Goal: Task Accomplishment & Management: Complete application form

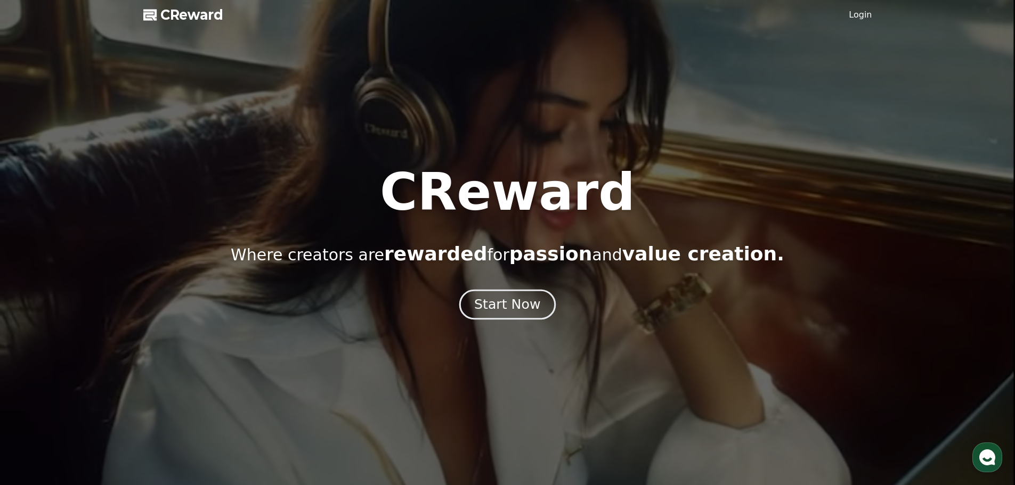
click at [515, 313] on div "Start Now" at bounding box center [507, 305] width 66 height 18
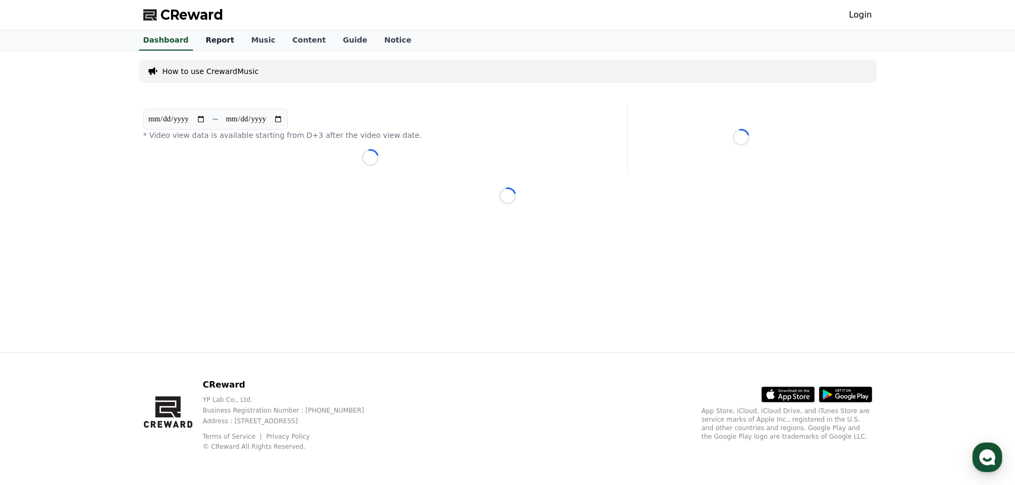
click at [214, 46] on link "Report" at bounding box center [220, 40] width 46 height 20
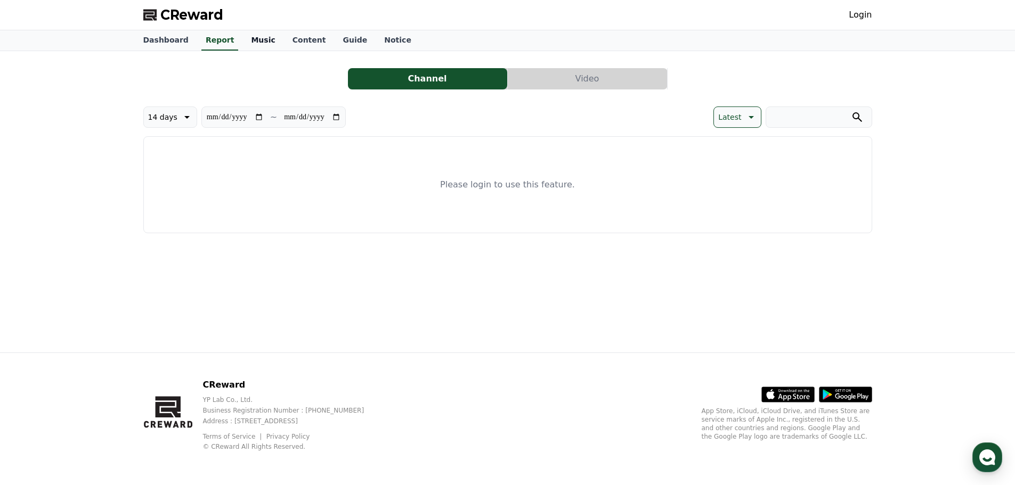
click at [247, 46] on link "Music" at bounding box center [262, 40] width 41 height 20
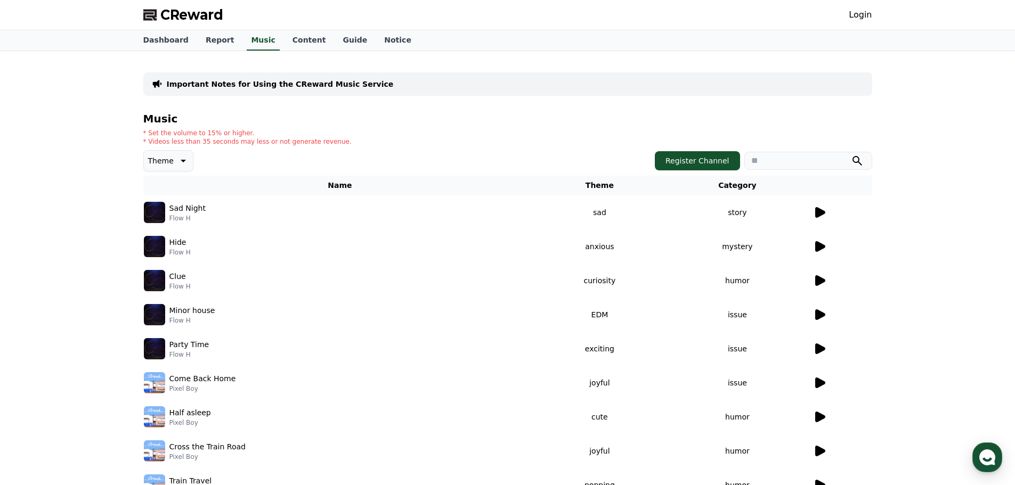
drag, startPoint x: 308, startPoint y: 42, endPoint x: 726, endPoint y: 23, distance: 418.5
click at [309, 42] on link "Content" at bounding box center [309, 40] width 51 height 20
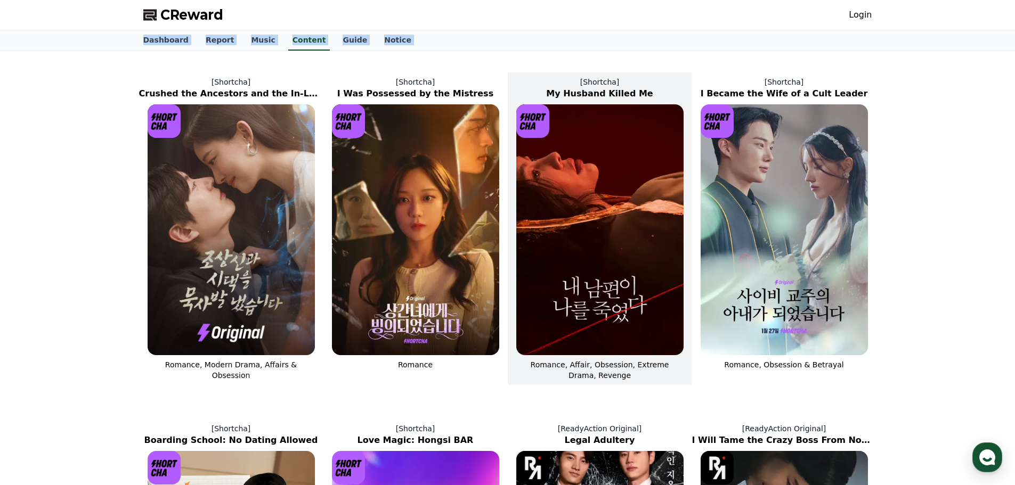
drag, startPoint x: 872, startPoint y: 15, endPoint x: 630, endPoint y: 190, distance: 299.2
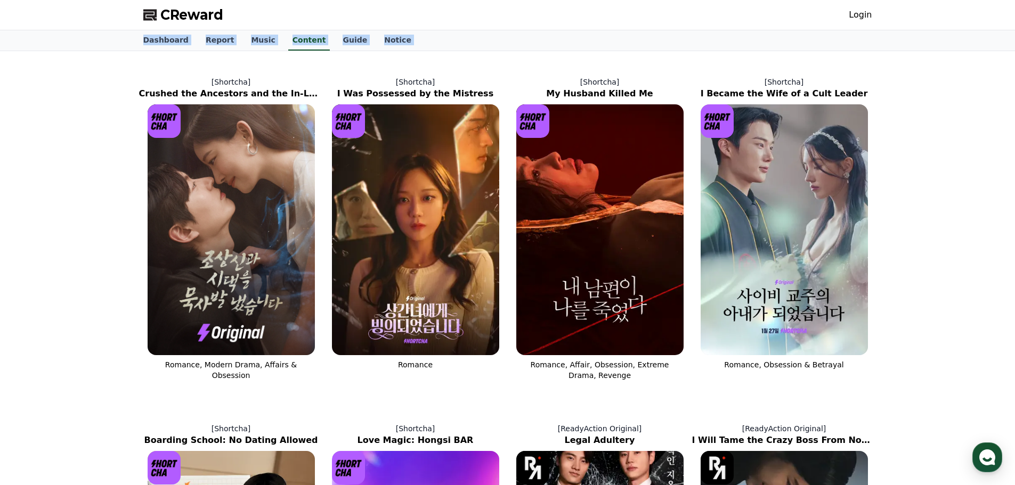
click at [865, 18] on link "Login" at bounding box center [859, 15] width 23 height 13
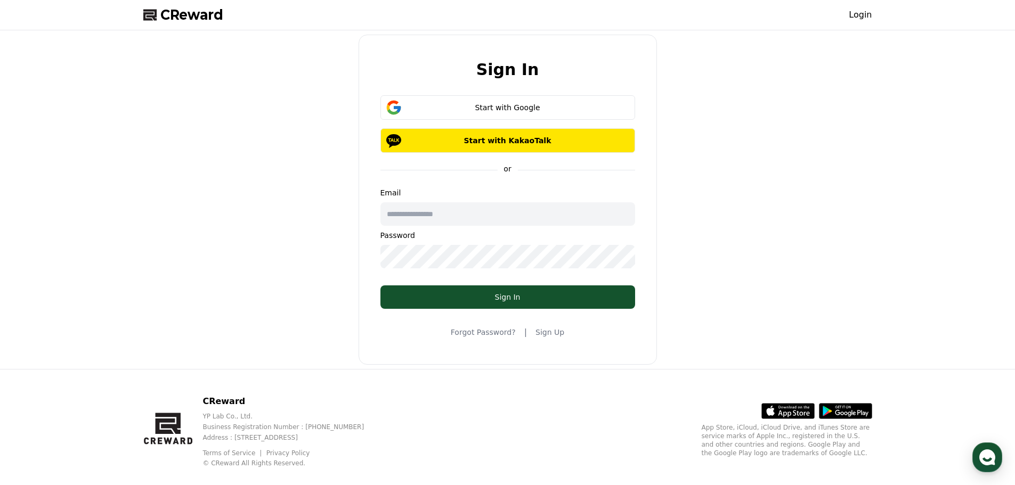
click at [449, 218] on input "text" at bounding box center [507, 213] width 255 height 23
type input "**********"
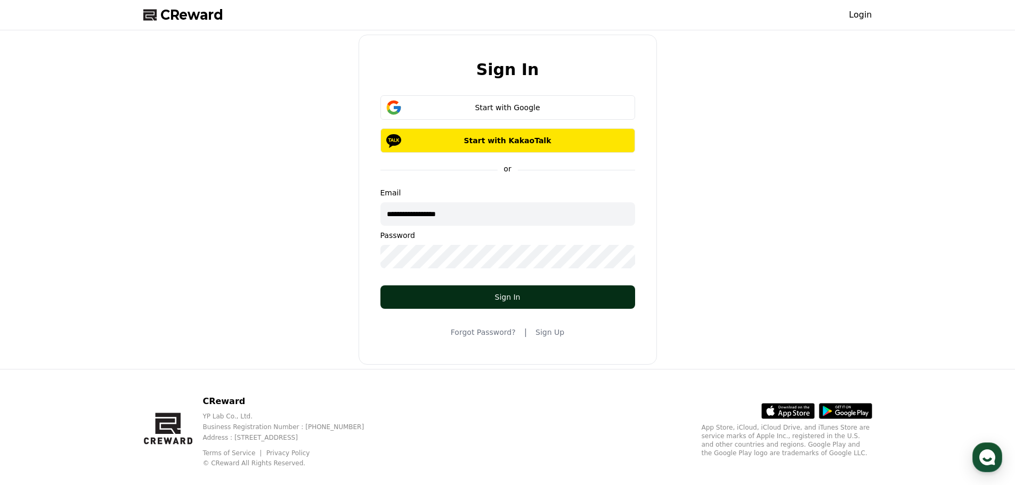
click at [501, 299] on div "Sign In" at bounding box center [508, 297] width 212 height 11
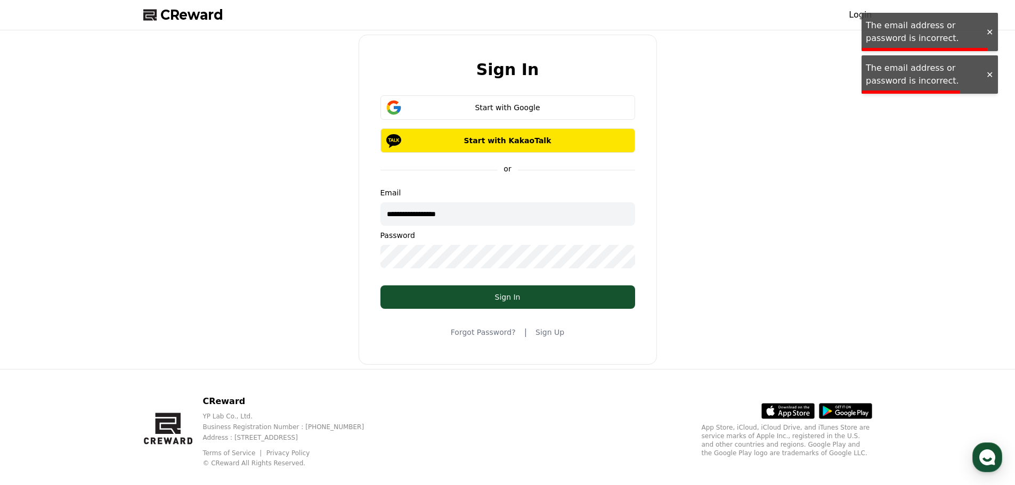
click at [545, 334] on link "Sign Up" at bounding box center [549, 332] width 29 height 11
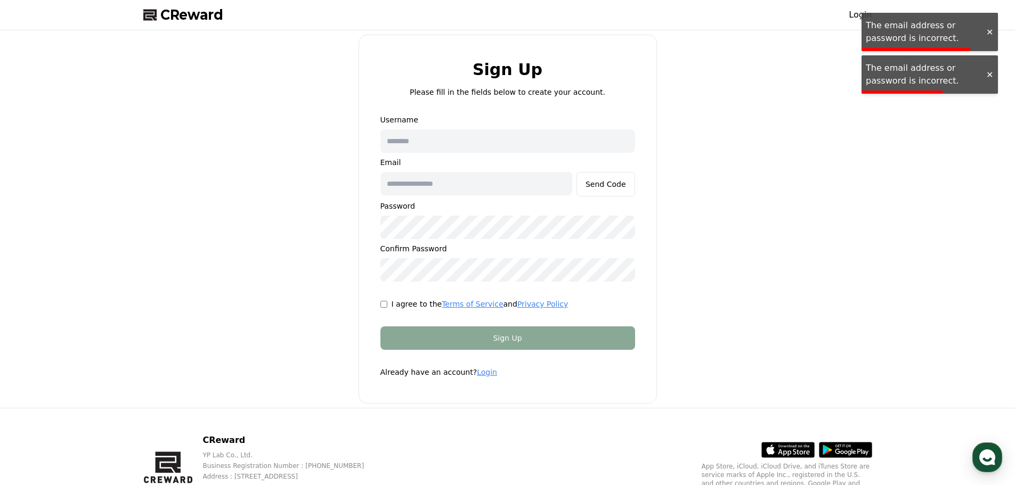
click at [442, 150] on input "text" at bounding box center [507, 140] width 255 height 23
type input "**********"
click at [622, 180] on div "Send Code" at bounding box center [605, 184] width 40 height 11
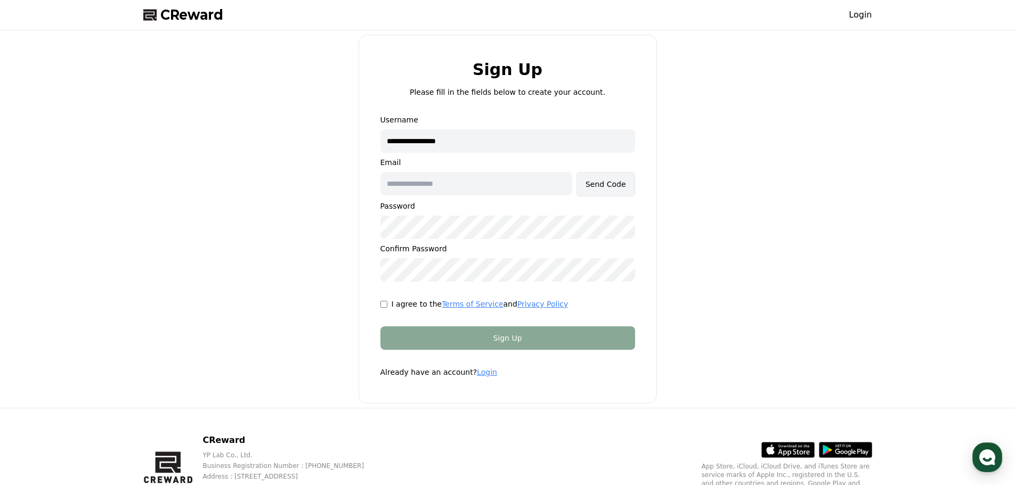
click at [613, 173] on button "Send Code" at bounding box center [605, 184] width 59 height 24
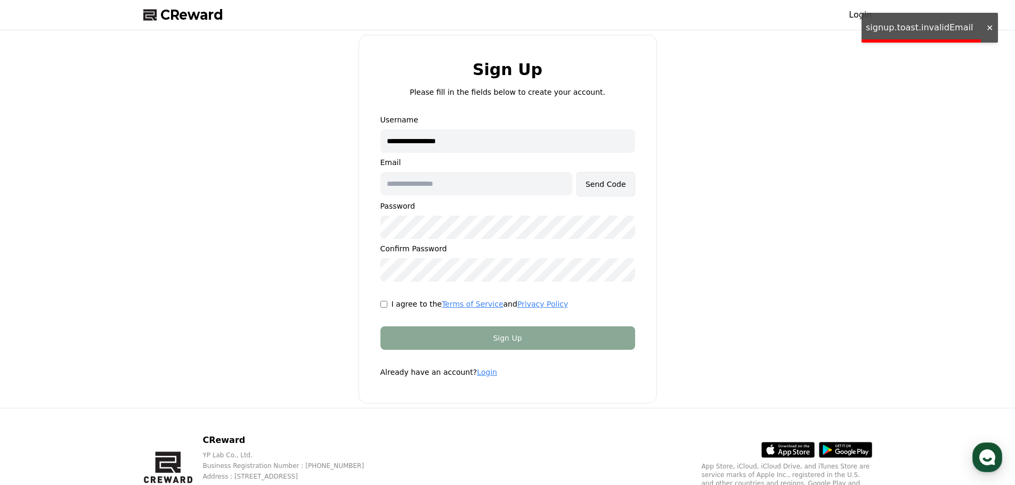
click at [616, 183] on div "Send Code" at bounding box center [605, 184] width 40 height 11
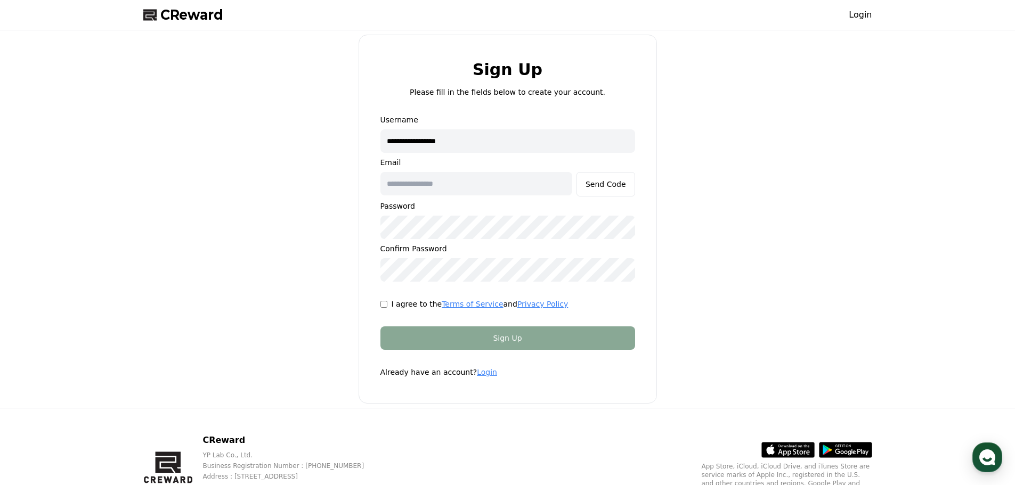
click at [880, 13] on div "CReward Login" at bounding box center [507, 15] width 1015 height 30
click at [863, 13] on link "Login" at bounding box center [859, 15] width 23 height 13
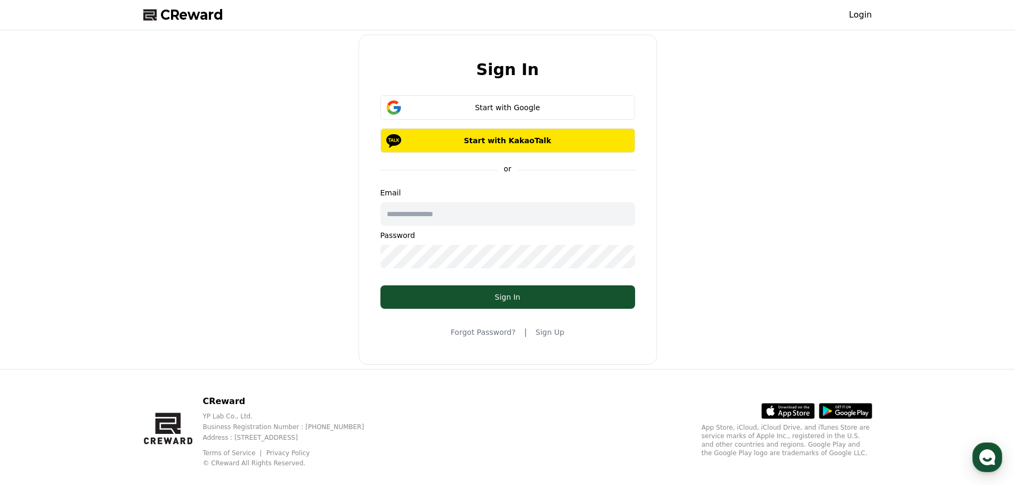
drag, startPoint x: 552, startPoint y: 110, endPoint x: 553, endPoint y: 120, distance: 10.2
click at [552, 109] on div "Start with Google" at bounding box center [508, 107] width 224 height 11
